Goal: Transaction & Acquisition: Obtain resource

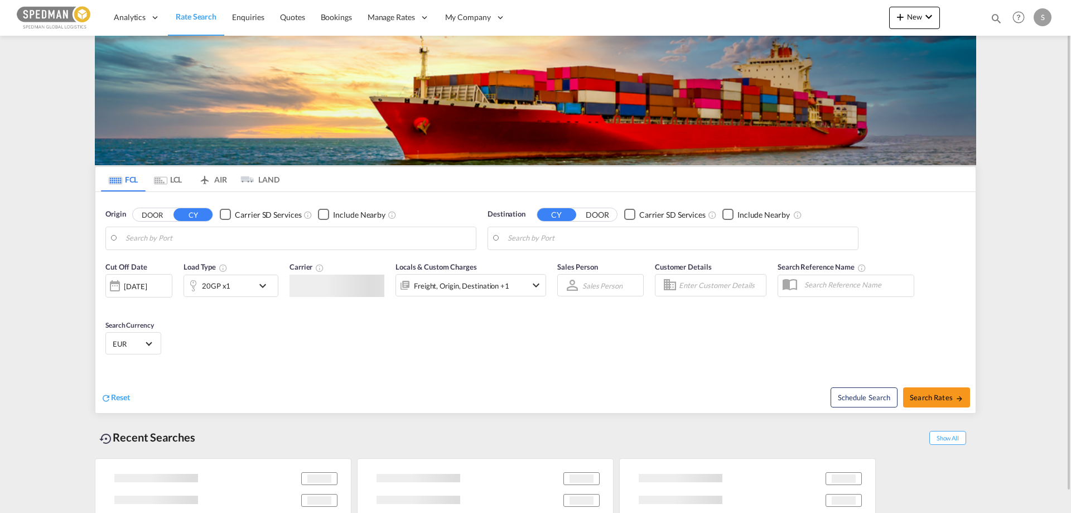
click at [153, 242] on body "Analytics Reports Dashboard Rate Search Enquiries Quotes Bookings" at bounding box center [535, 256] width 1071 height 513
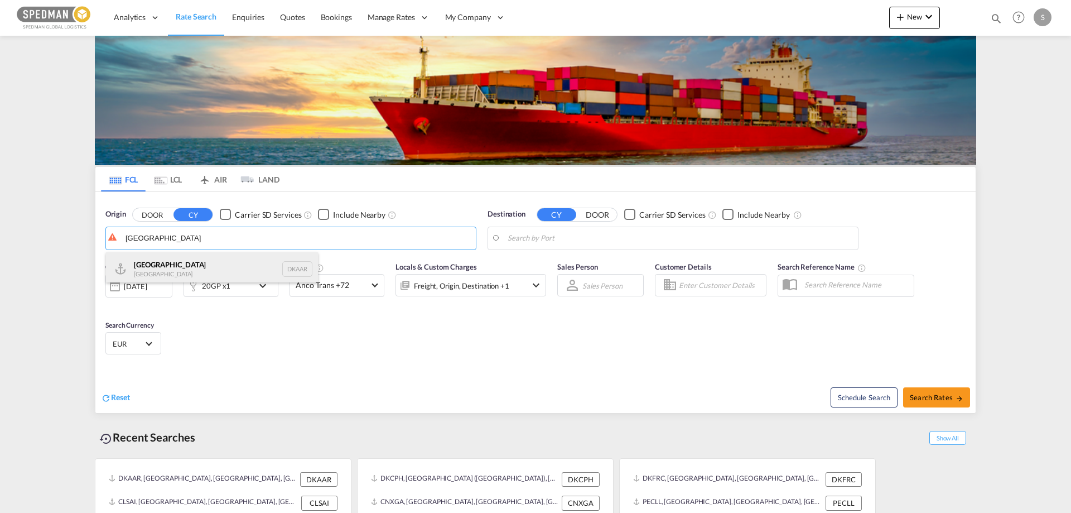
click at [140, 268] on div "Aarhus [GEOGRAPHIC_DATA] DKAAR" at bounding box center [212, 268] width 212 height 33
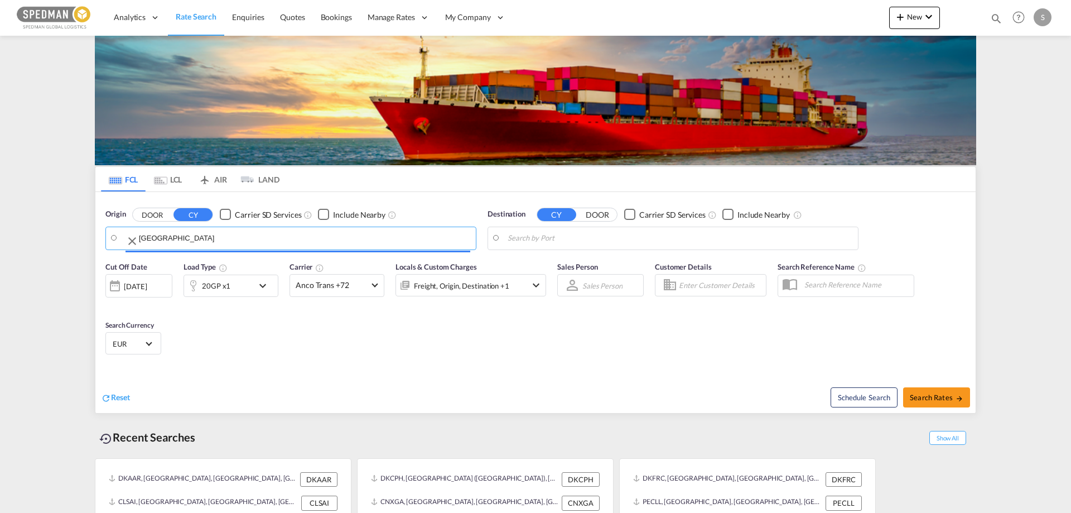
type input "[GEOGRAPHIC_DATA], [GEOGRAPHIC_DATA]"
click at [556, 239] on body "Analytics Reports Dashboard Rate Search Enquiries Quotes Bookings" at bounding box center [535, 256] width 1071 height 513
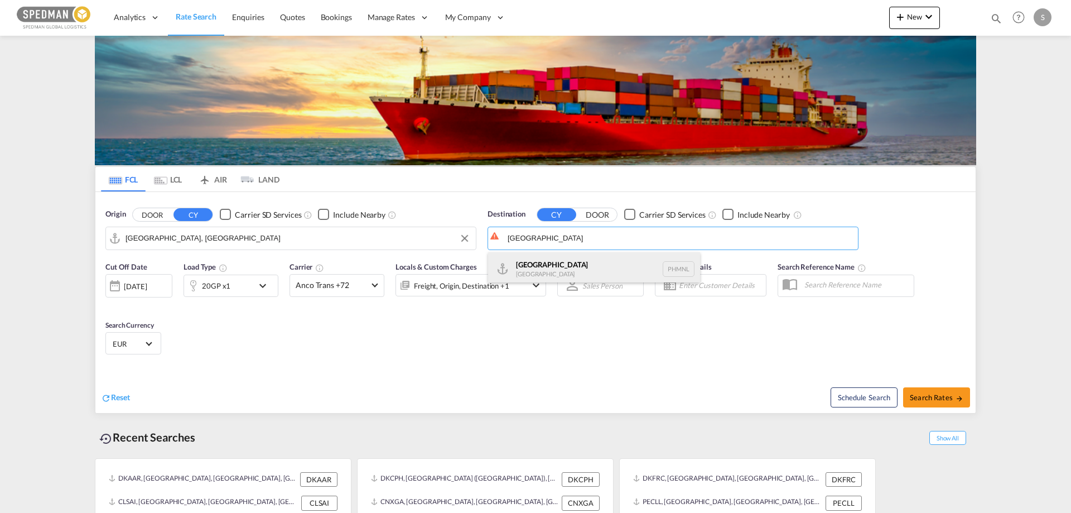
click at [527, 274] on div "[GEOGRAPHIC_DATA] [GEOGRAPHIC_DATA] PHMNL" at bounding box center [594, 268] width 212 height 33
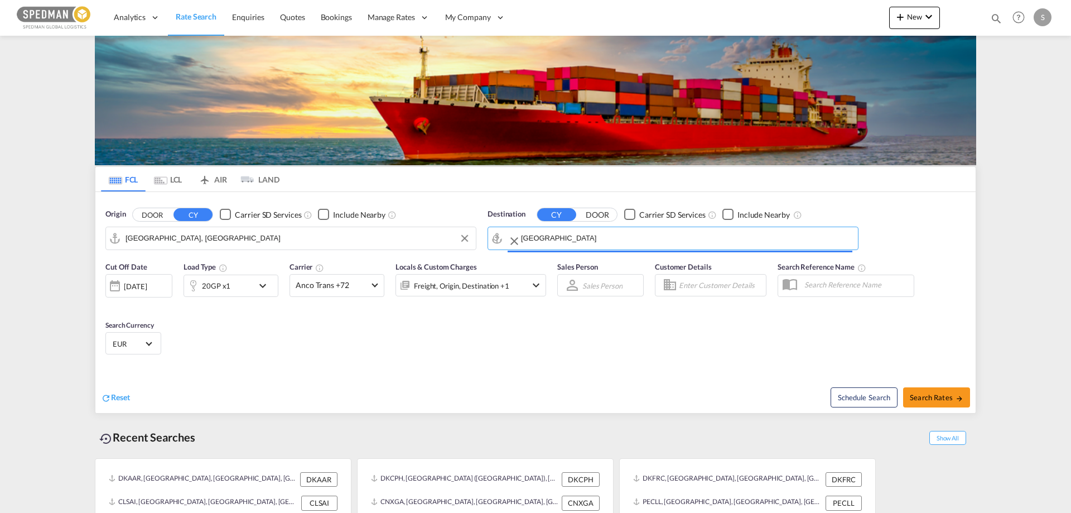
type input "[GEOGRAPHIC_DATA], PHMNL"
click at [147, 343] on span "Select Currency: € EUREuro" at bounding box center [149, 343] width 6 height 6
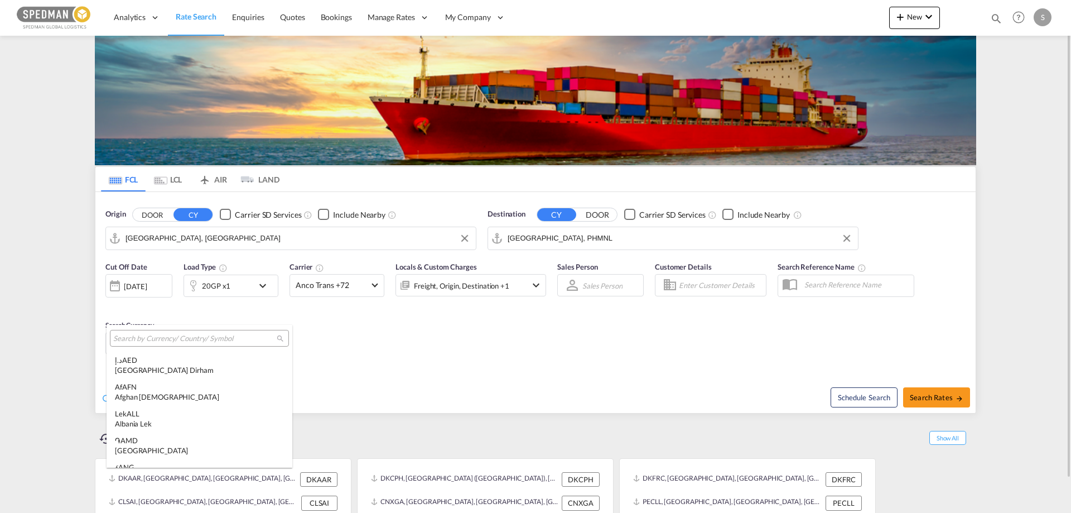
scroll to position [1121, 0]
click at [147, 343] on input "search" at bounding box center [195, 339] width 164 height 10
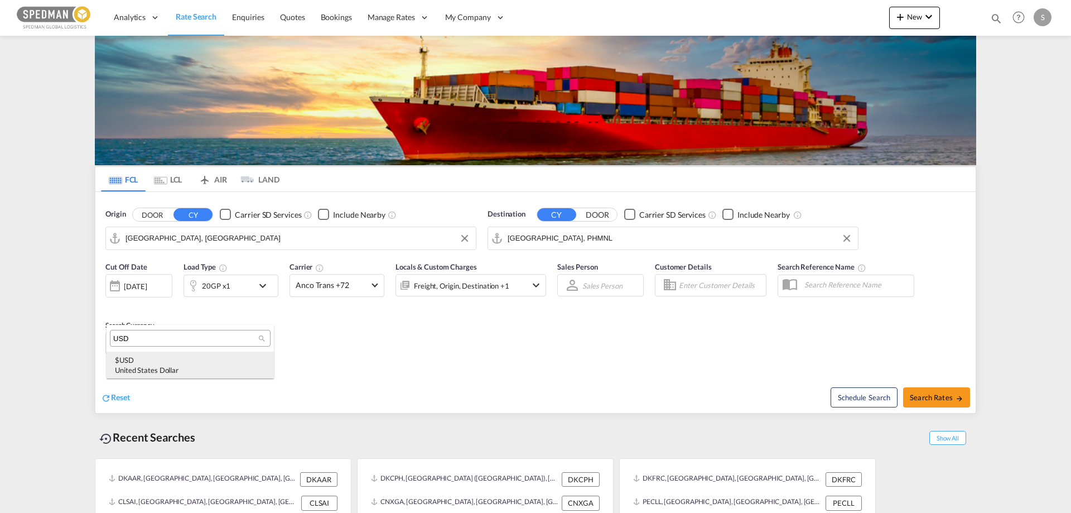
type input "USD"
click at [144, 358] on div "$ USD United States Dollar" at bounding box center [190, 365] width 151 height 20
click at [945, 397] on span "Search Rates" at bounding box center [937, 397] width 54 height 9
type input "DKAAR to PHMNL / [DATE]"
